Goal: Task Accomplishment & Management: Use online tool/utility

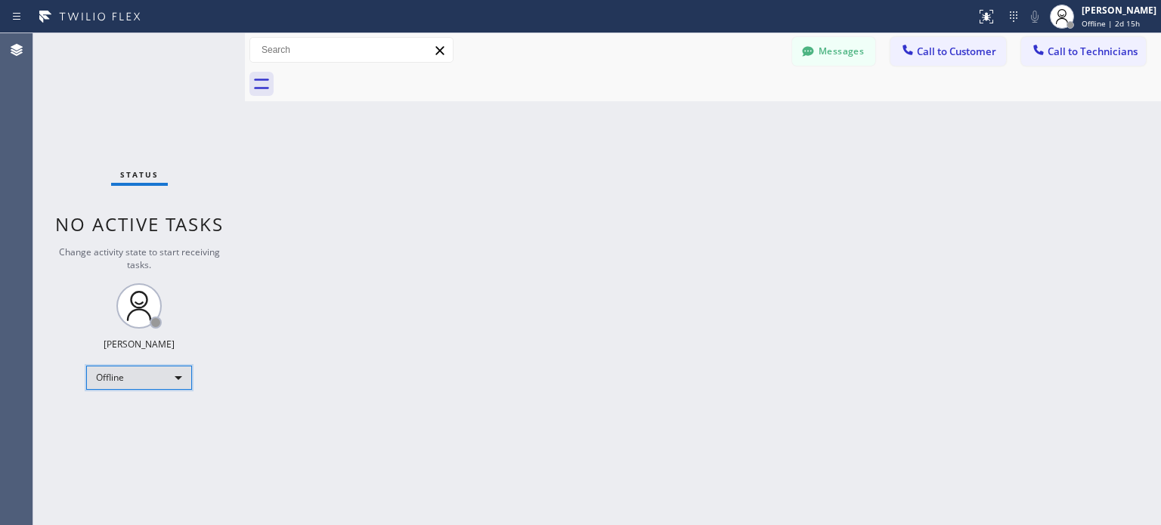
click at [148, 371] on div "Offline" at bounding box center [139, 378] width 106 height 24
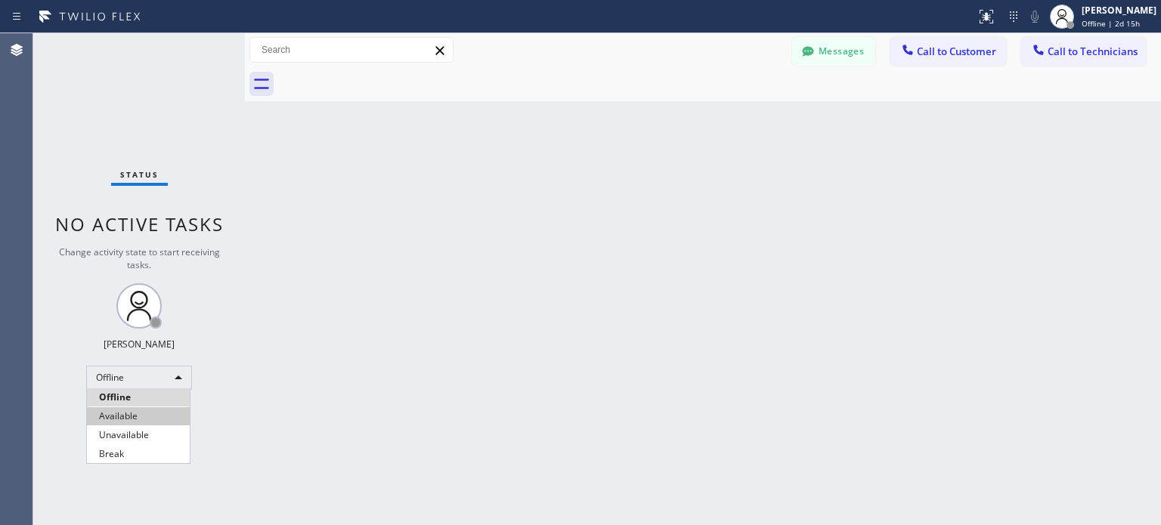
click at [128, 421] on li "Available" at bounding box center [138, 416] width 103 height 18
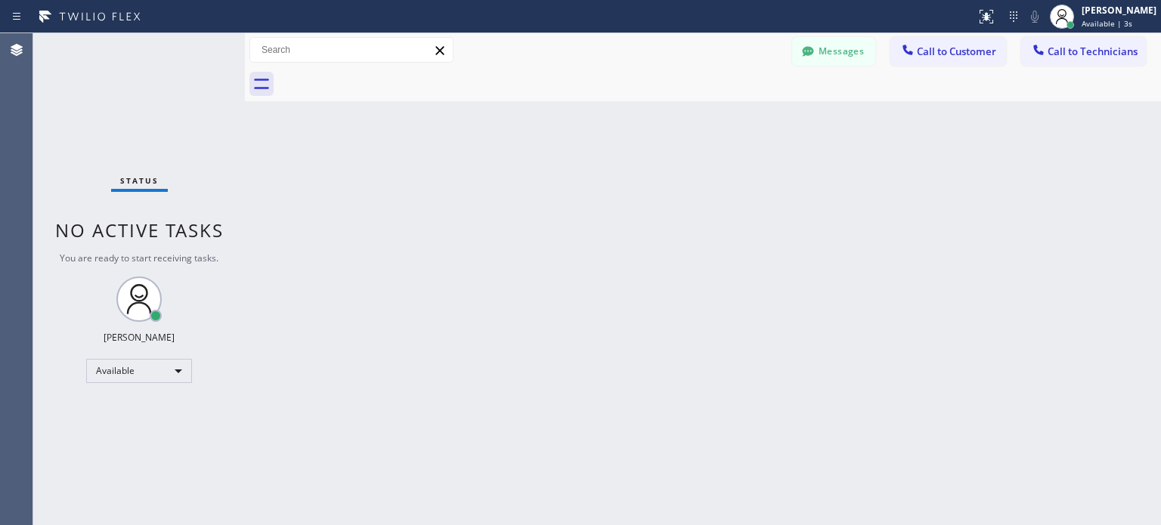
click at [761, 419] on div "Back to Dashboard Change Sender ID Customers Technicians [PERSON_NAME] [DATE] 0…" at bounding box center [703, 279] width 916 height 492
click at [1006, 20] on icon at bounding box center [1013, 17] width 18 height 18
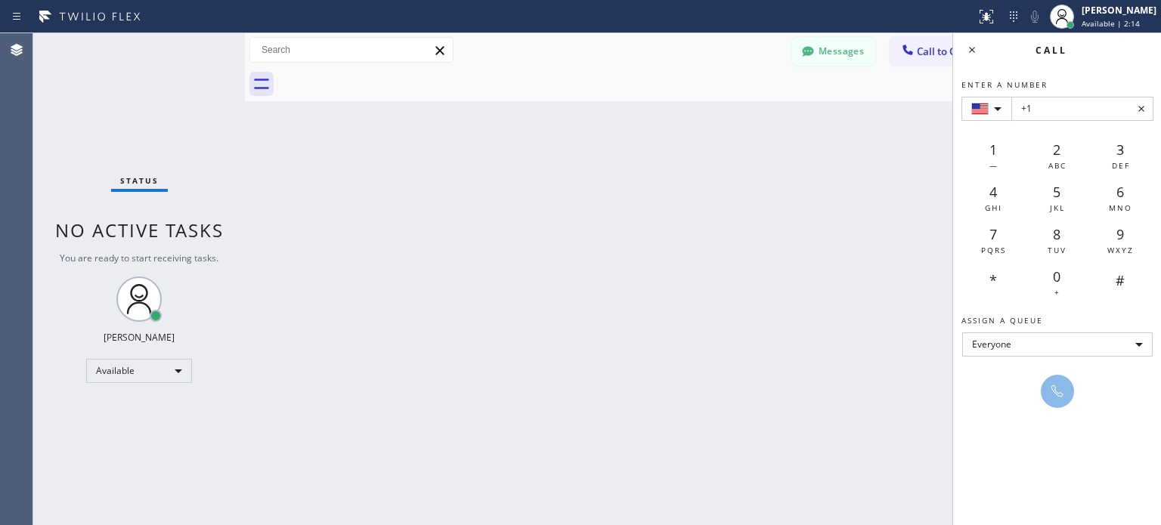
click at [1046, 108] on input "+1" at bounding box center [1082, 109] width 142 height 24
type input "+1 [PHONE_NUMBER]"
click at [1056, 397] on icon at bounding box center [1057, 391] width 18 height 18
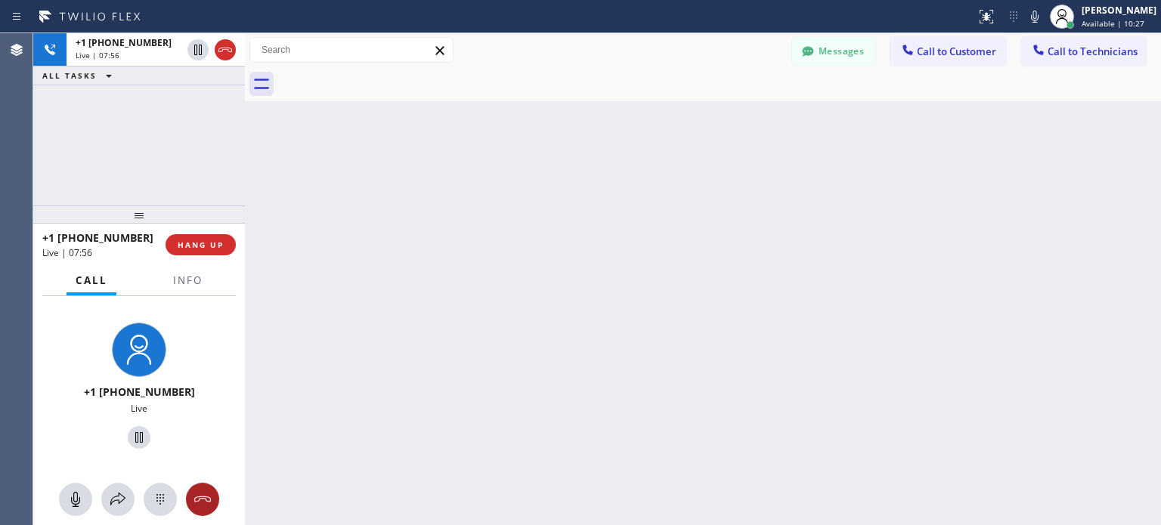
click at [209, 502] on icon at bounding box center [202, 499] width 18 height 18
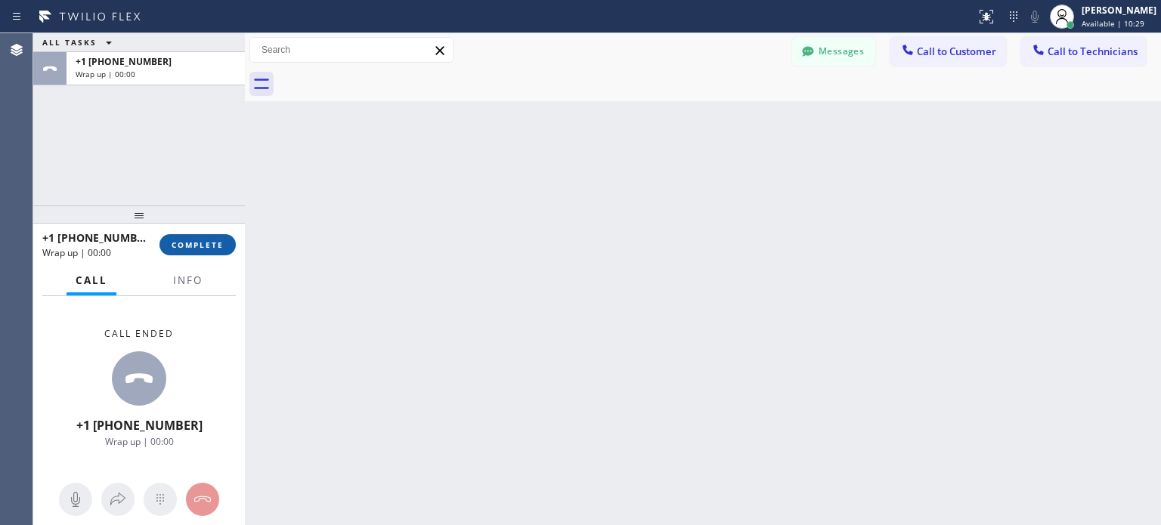
click at [203, 244] on span "COMPLETE" at bounding box center [198, 245] width 52 height 11
